Goal: Information Seeking & Learning: Understand process/instructions

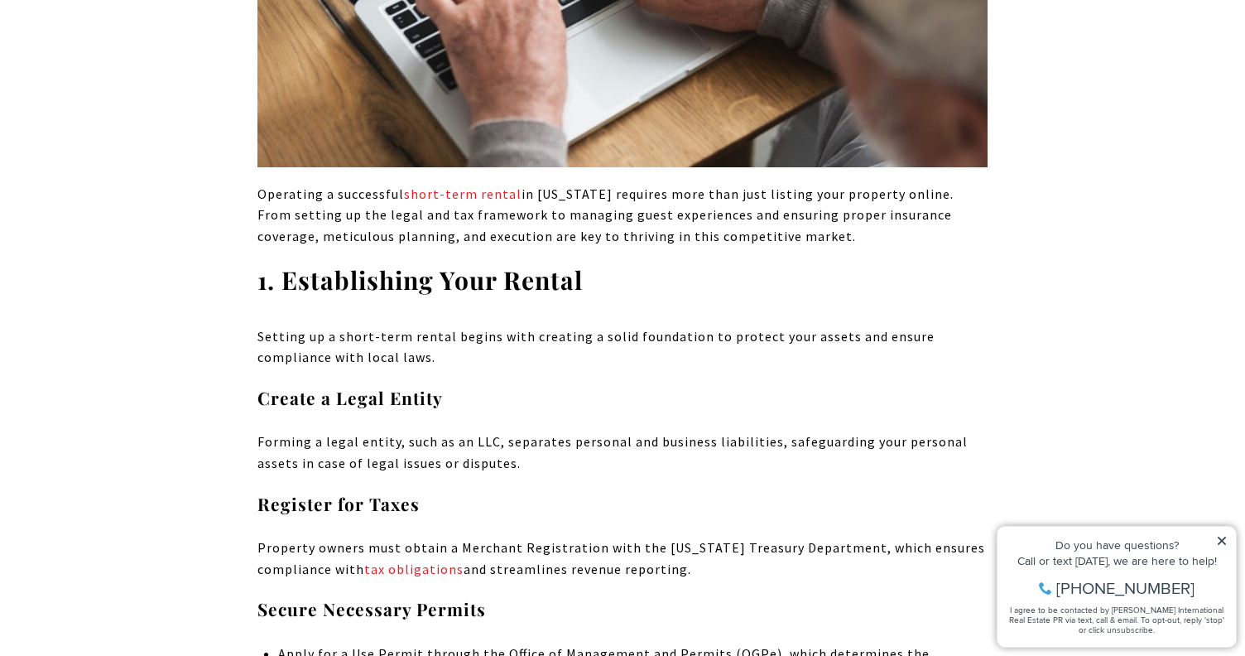
scroll to position [8747, 0]
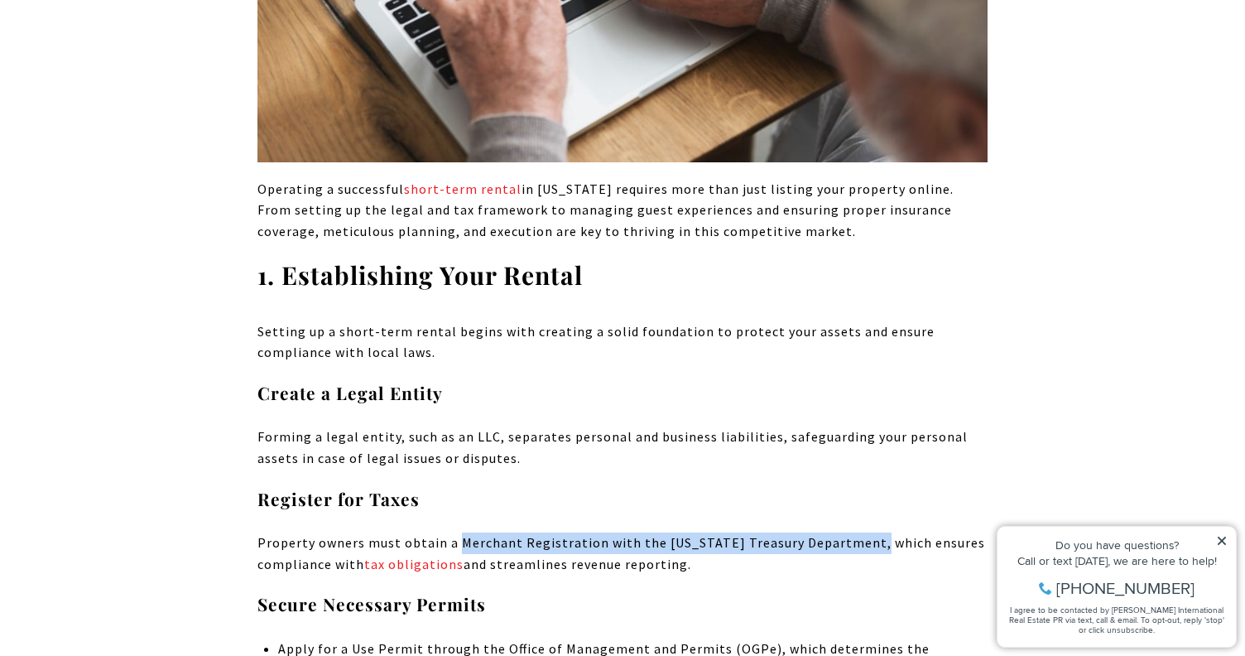
drag, startPoint x: 457, startPoint y: 395, endPoint x: 861, endPoint y: 397, distance: 404.1
click at [861, 532] on p "Property owners must obtain a Merchant Registration with the Puerto Rico Treasu…" at bounding box center [623, 553] width 730 height 42
copy p "Merchant Registration with the Puerto Rico Treasury Department"
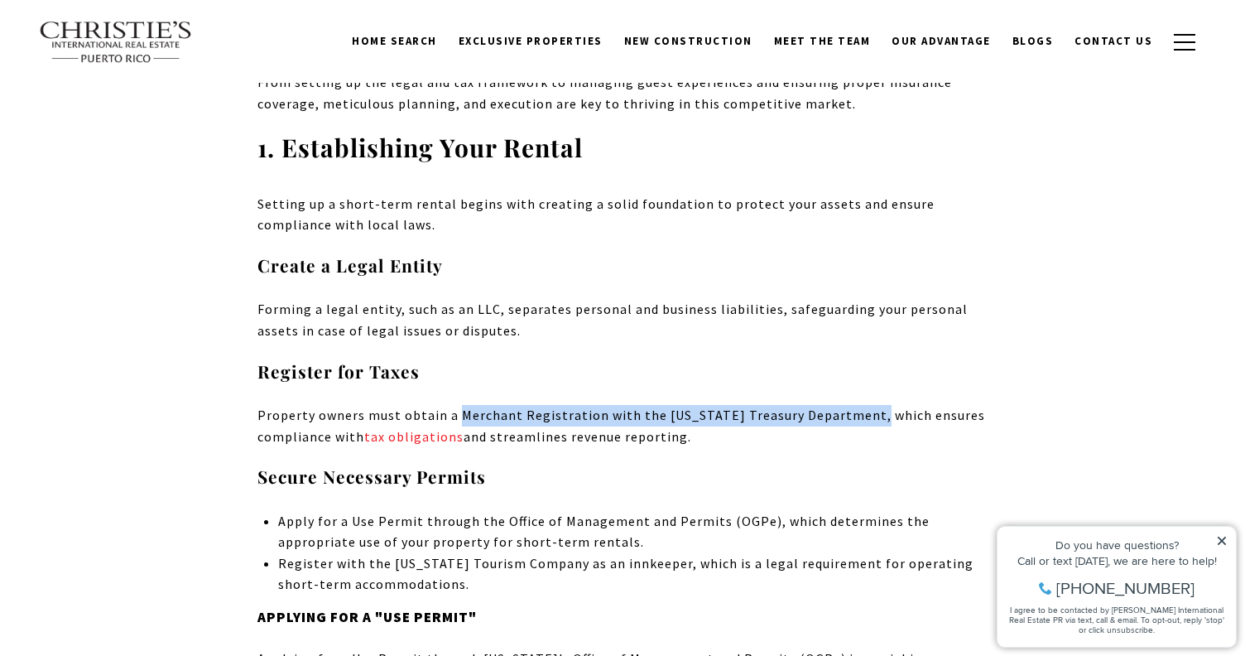
scroll to position [8870, 0]
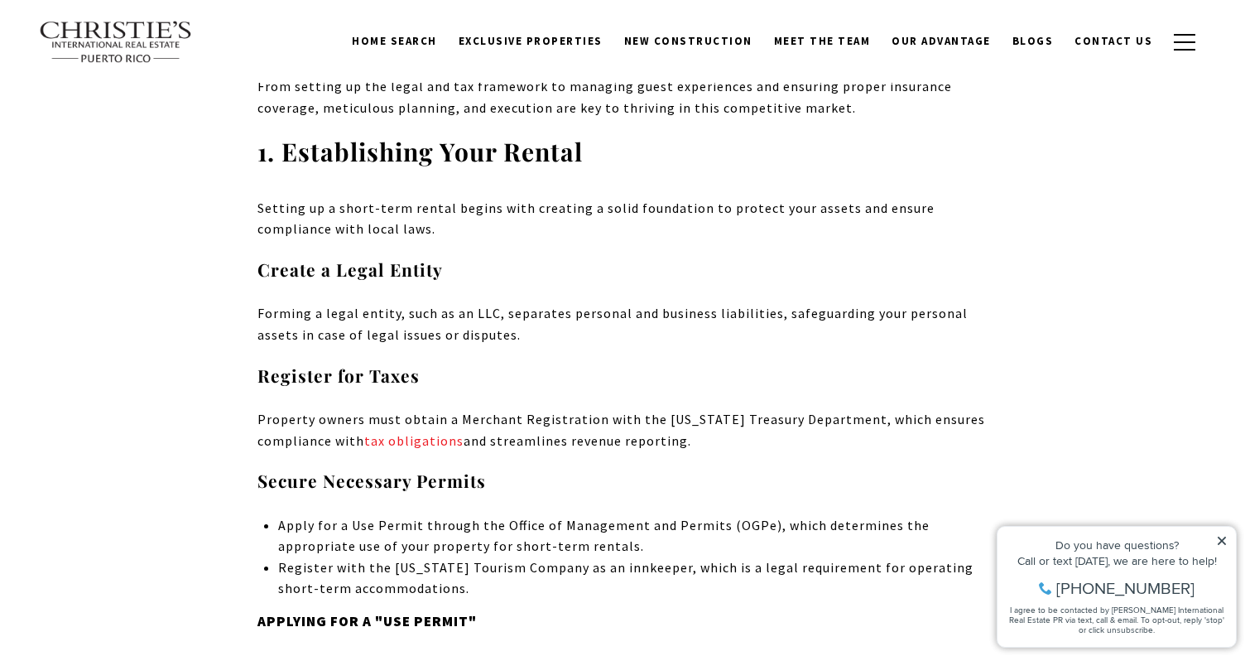
click at [421, 409] on p "Property owners must obtain a Merchant Registration with the Puerto Rico Treasu…" at bounding box center [623, 430] width 730 height 42
click at [420, 432] on link "tax obligations" at bounding box center [413, 440] width 99 height 17
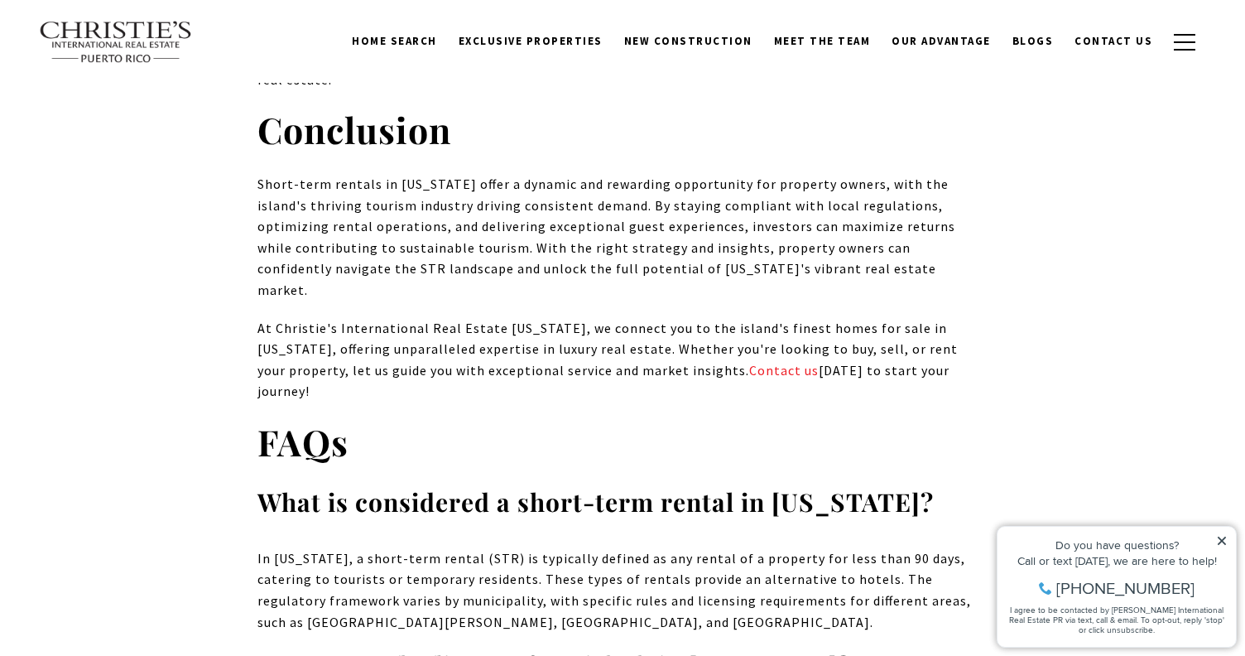
scroll to position [14635, 0]
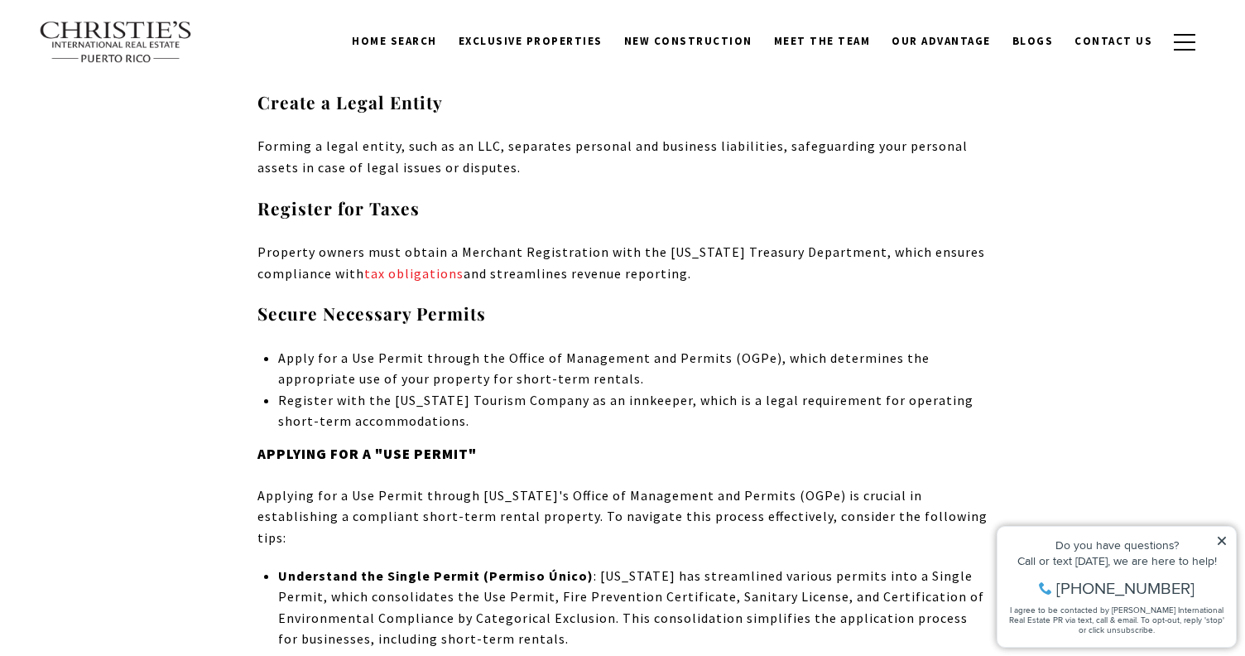
scroll to position [9030, 0]
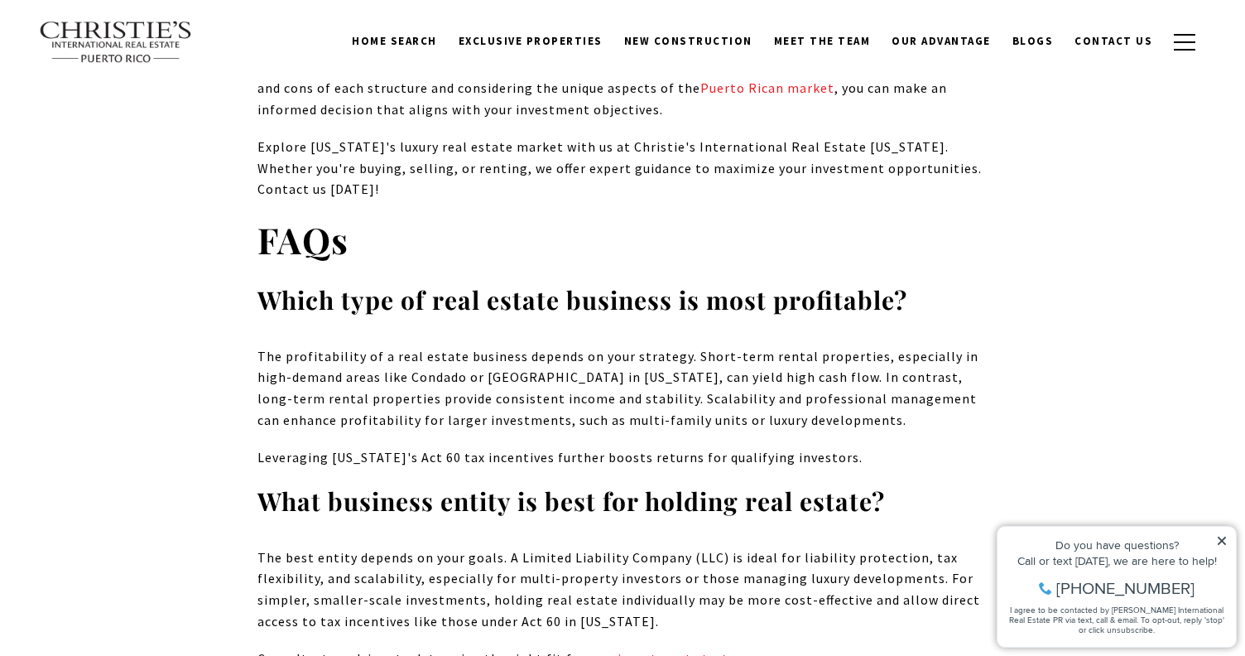
scroll to position [11590, 0]
